Goal: Task Accomplishment & Management: Use online tool/utility

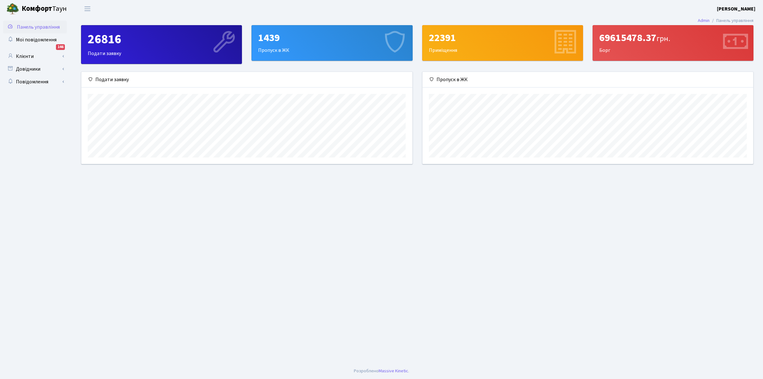
scroll to position [92, 331]
click at [31, 55] on link "Клієнти" at bounding box center [35, 56] width 64 height 13
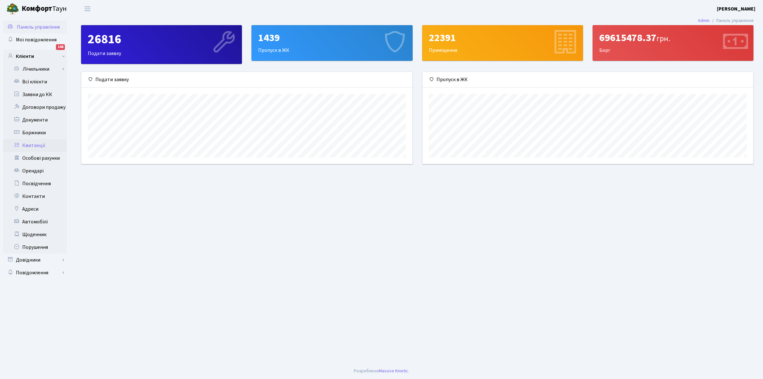
click at [33, 146] on link "Квитанції" at bounding box center [35, 145] width 64 height 13
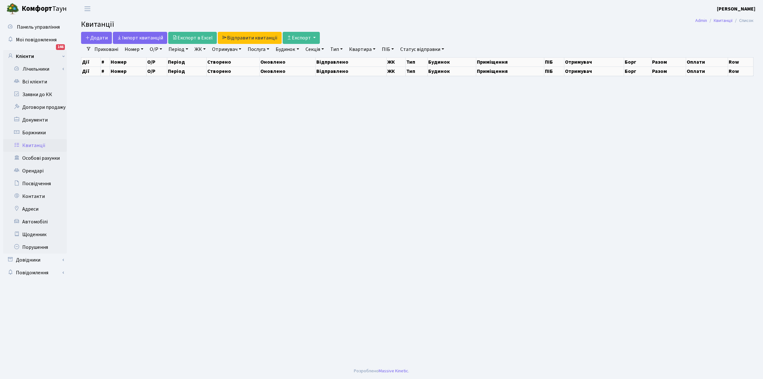
select select "25"
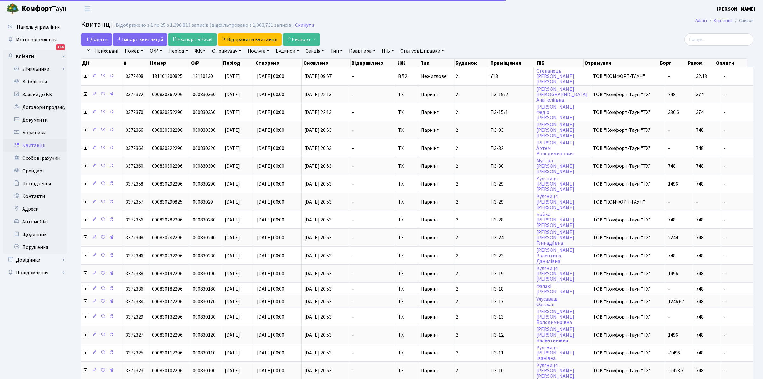
click at [121, 25] on div "Відображено з 1 по 25 з 1,296,813 записів (відфільтровано з 1,303,731 записів)." at bounding box center [205, 25] width 178 height 6
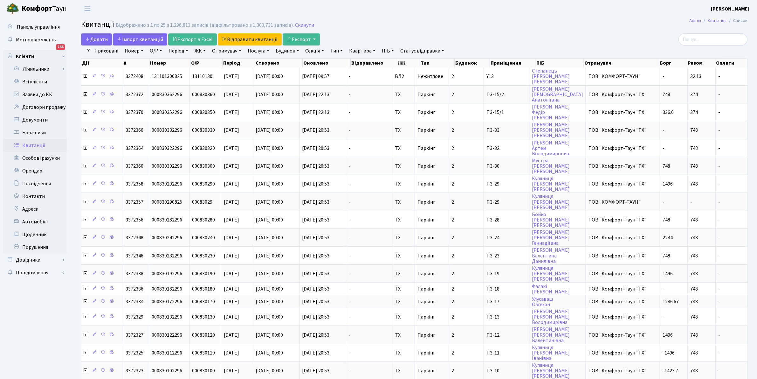
click at [228, 52] on link "Отримувач" at bounding box center [226, 50] width 34 height 11
click at [244, 75] on li "ТОВ "КОМФОРТ-ТАУН"" at bounding box center [249, 72] width 77 height 11
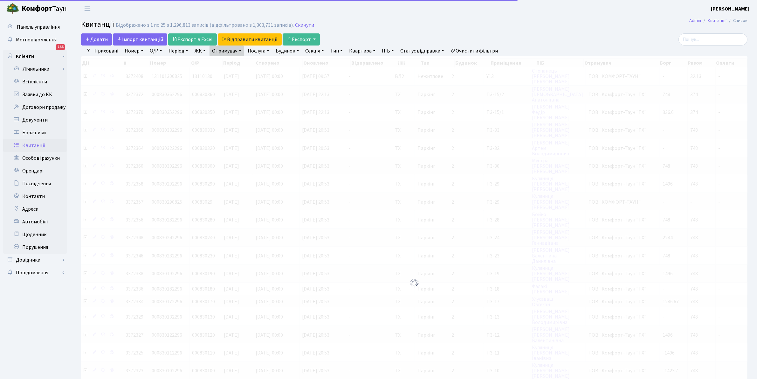
click at [220, 51] on link "Отримувач" at bounding box center [226, 50] width 34 height 11
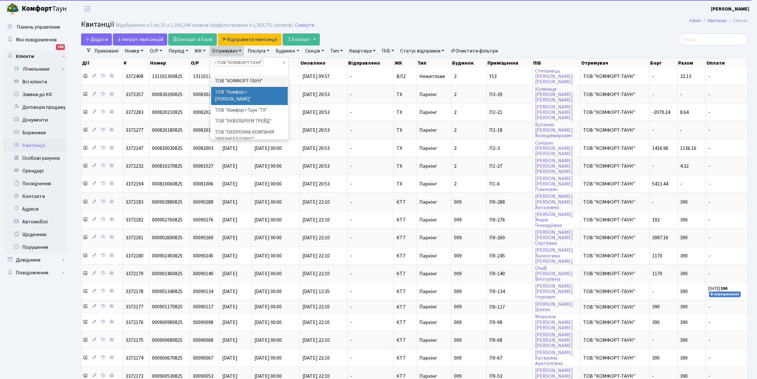
click at [232, 90] on li "ТОВ "Комфорт-[PERSON_NAME]"" at bounding box center [249, 96] width 77 height 18
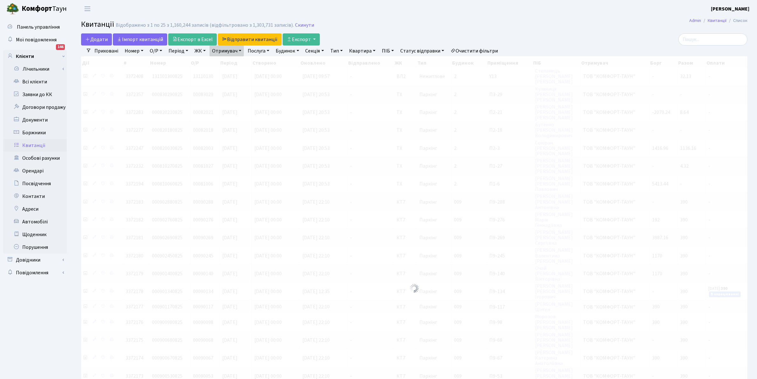
click at [228, 50] on link "Отримувач" at bounding box center [226, 50] width 34 height 11
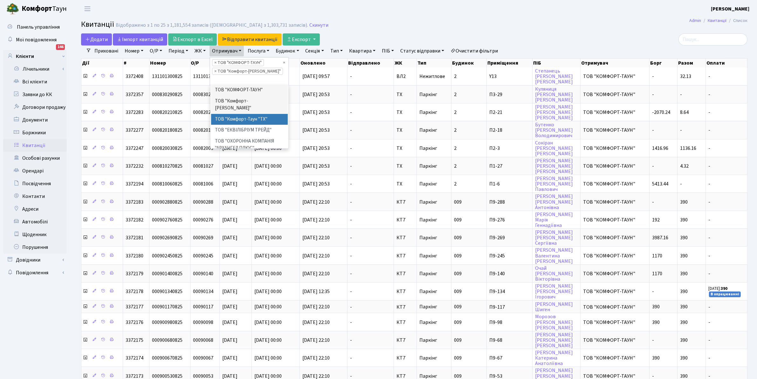
click at [239, 114] on li "ТОВ "Комфорт-Таун "ТХ"" at bounding box center [249, 119] width 77 height 11
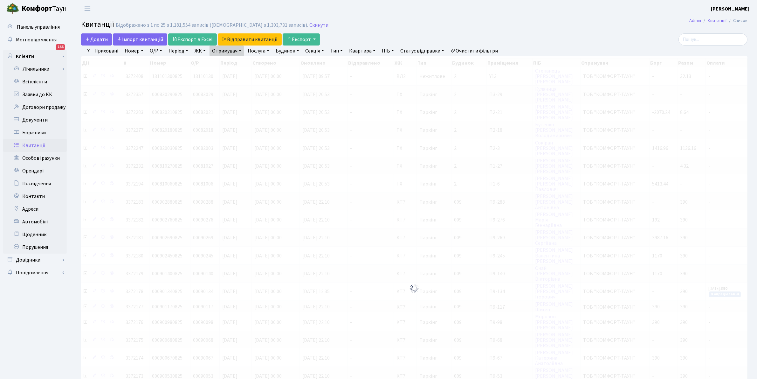
click at [219, 50] on link "Отримувач" at bounding box center [226, 50] width 34 height 11
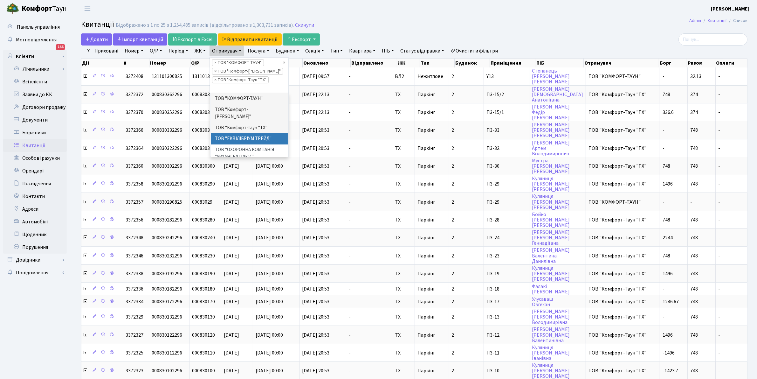
click at [248, 133] on li "ТОВ "ЕКВІЛІБРІУМ ТРЕЙД"" at bounding box center [249, 138] width 77 height 11
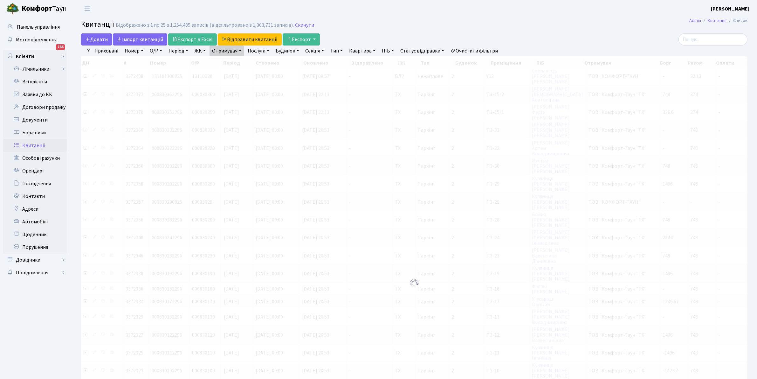
click at [224, 53] on link "Отримувач" at bounding box center [226, 50] width 34 height 11
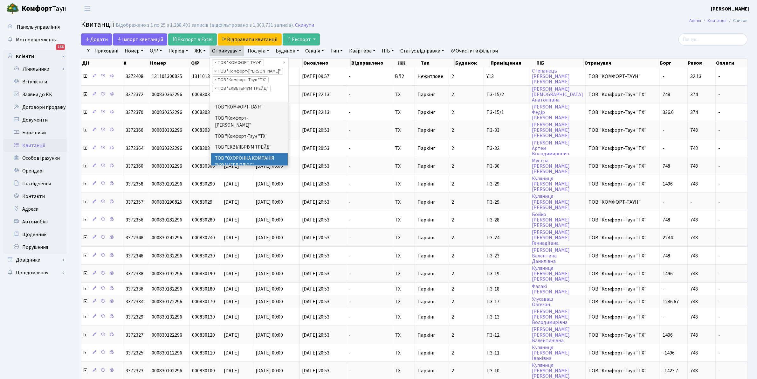
scroll to position [10, 0]
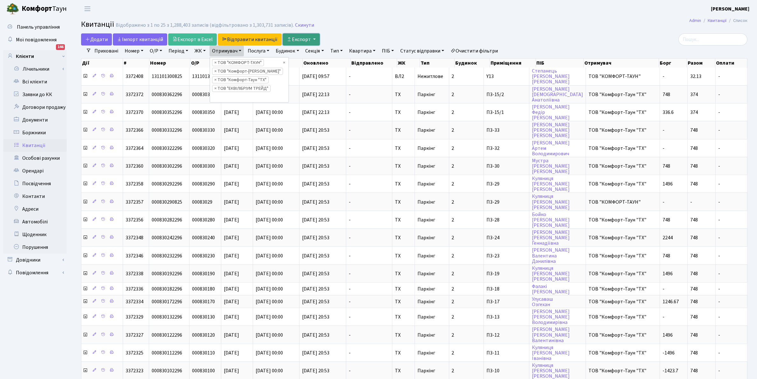
click at [302, 37] on button "Експорт" at bounding box center [301, 39] width 37 height 12
click at [297, 55] on img at bounding box center [314, 55] width 48 height 8
